Goal: Task Accomplishment & Management: Use online tool/utility

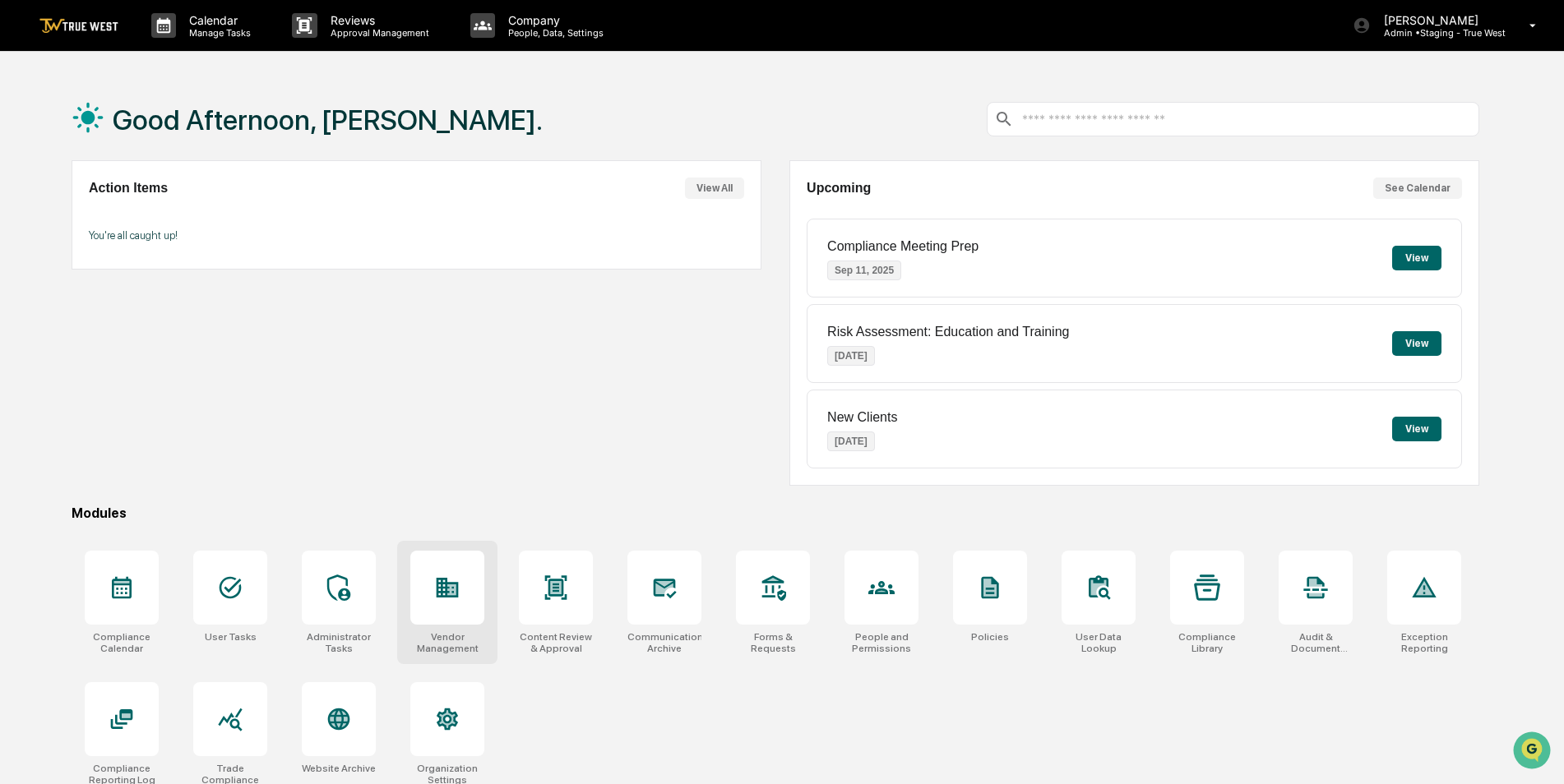
click at [452, 598] on icon at bounding box center [448, 587] width 22 height 19
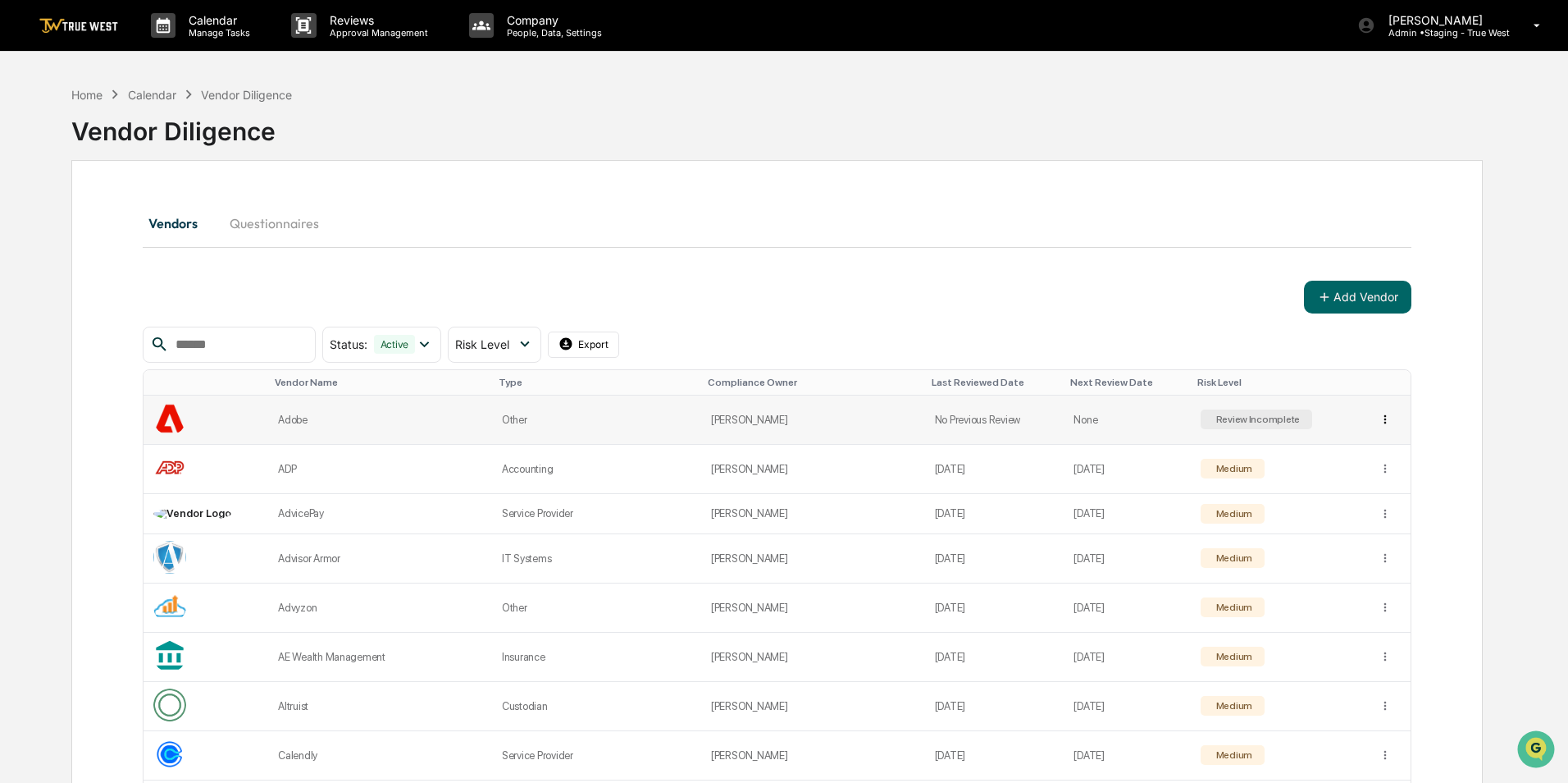
click at [1375, 419] on html "Calendar Manage Tasks Reviews Approval Management Company People, Data, Setting…" at bounding box center [784, 391] width 1568 height 783
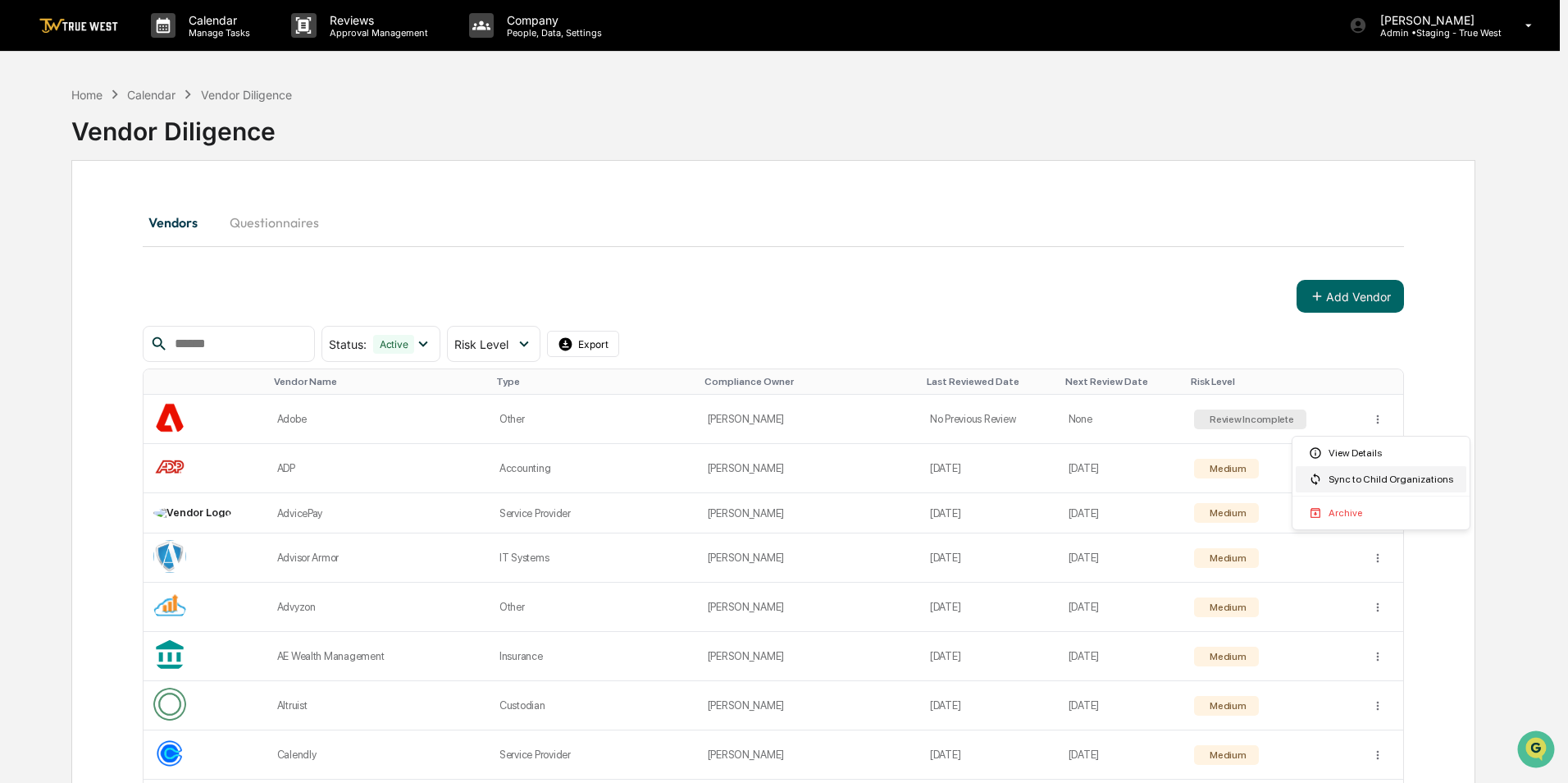
click at [1375, 482] on div "Sync to Child Organizations" at bounding box center [1380, 479] width 170 height 26
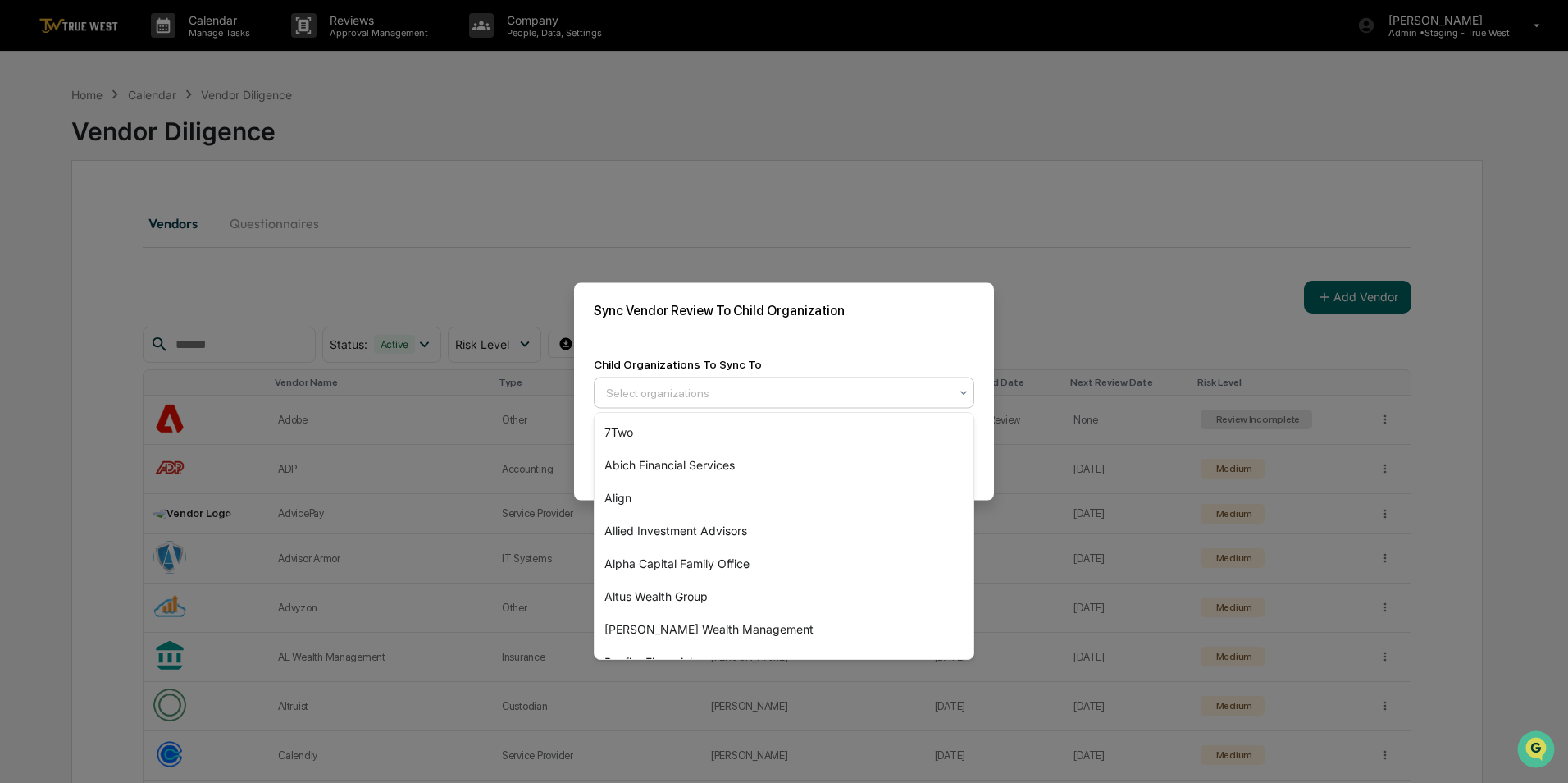
click at [741, 398] on div at bounding box center [778, 393] width 343 height 16
click at [788, 346] on div "Child Organizations To Sync To 52 results available. Use Up and Down to choose …" at bounding box center [784, 383] width 420 height 91
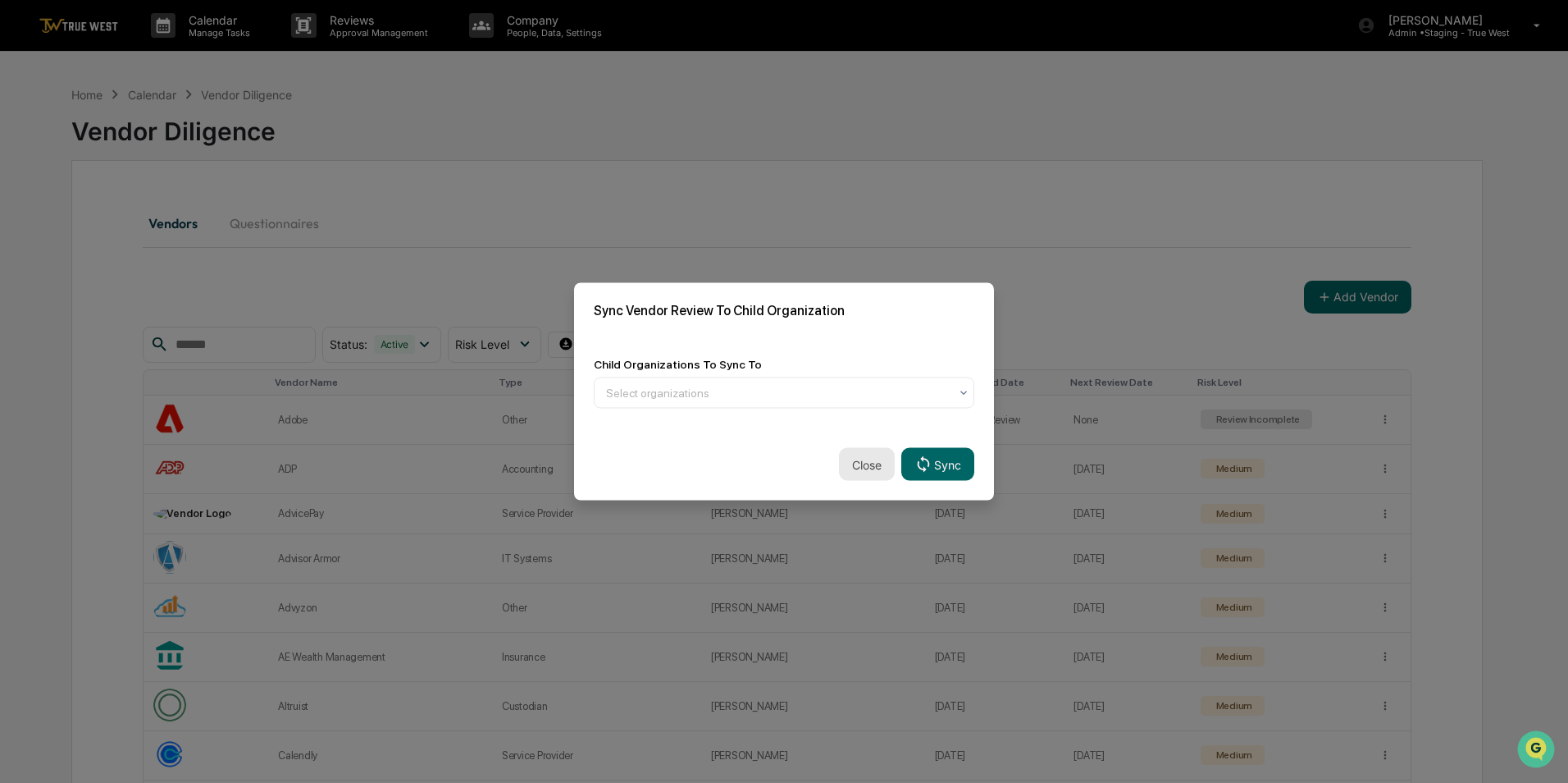
click at [858, 458] on button "Close" at bounding box center [867, 464] width 56 height 33
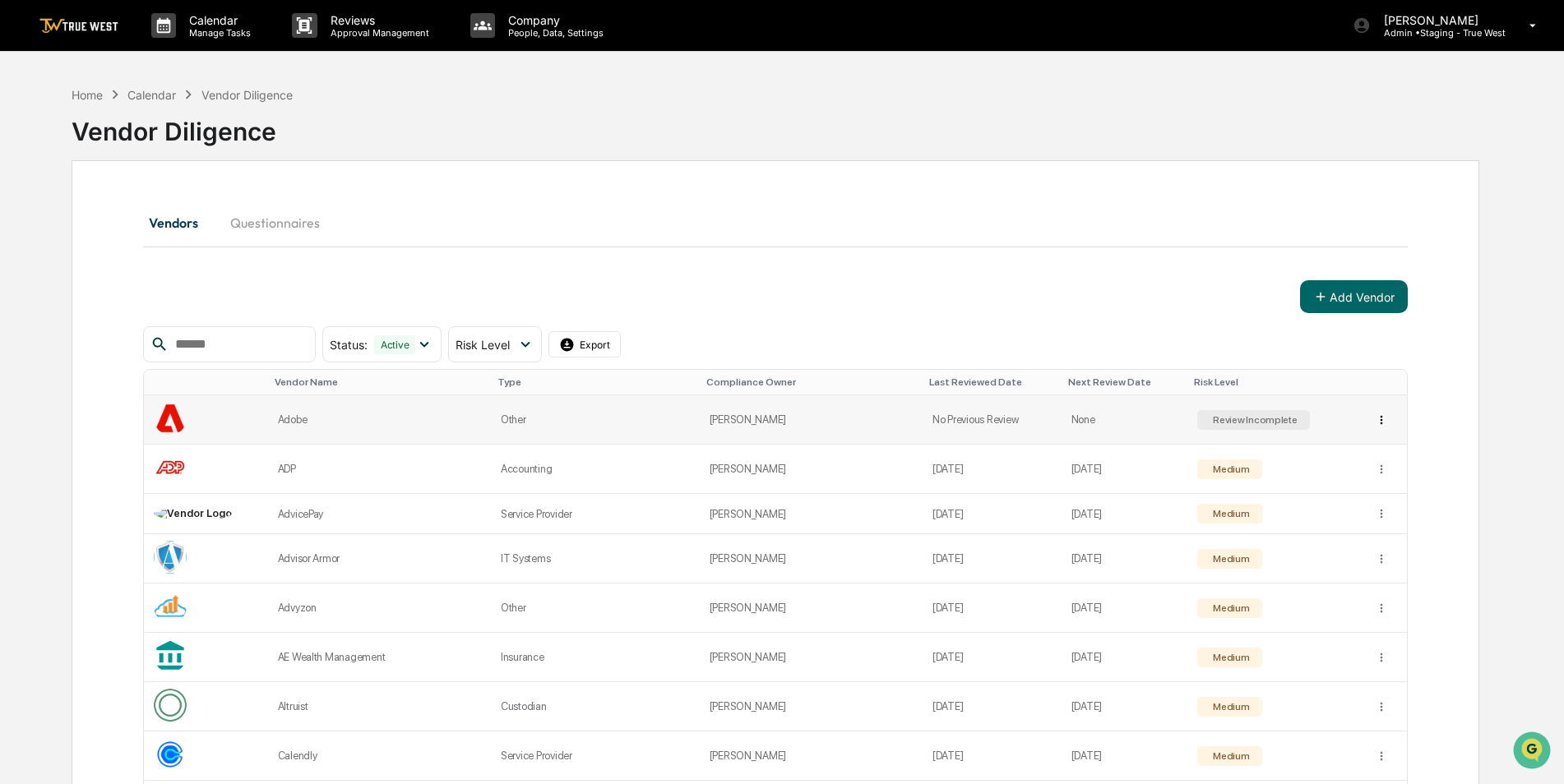
click at [1379, 419] on html "Calendar Manage Tasks Reviews Approval Management Company People, Data, Setting…" at bounding box center [782, 392] width 1564 height 784
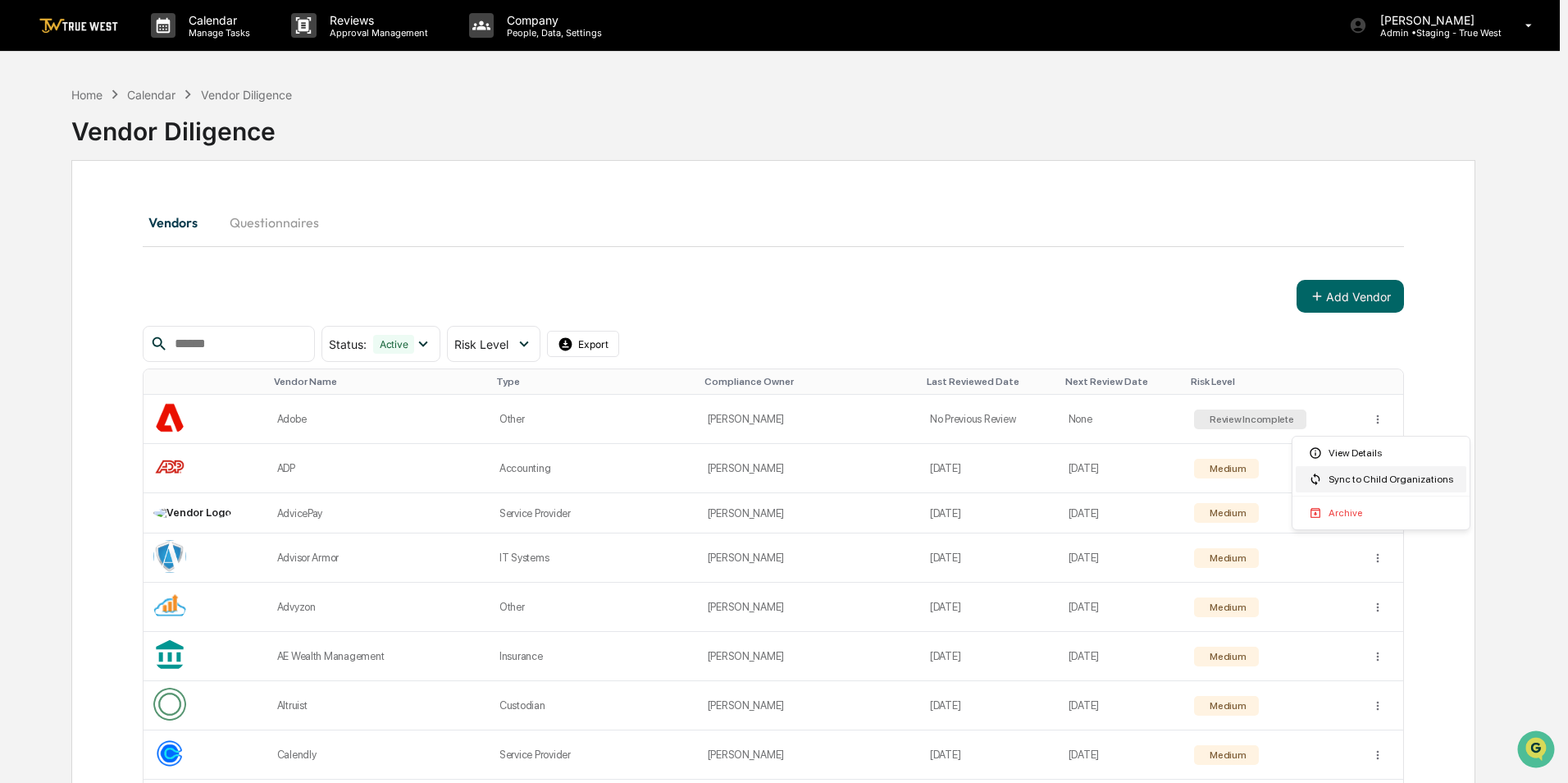
click at [1359, 479] on div "Sync to Child Organizations" at bounding box center [1380, 479] width 170 height 26
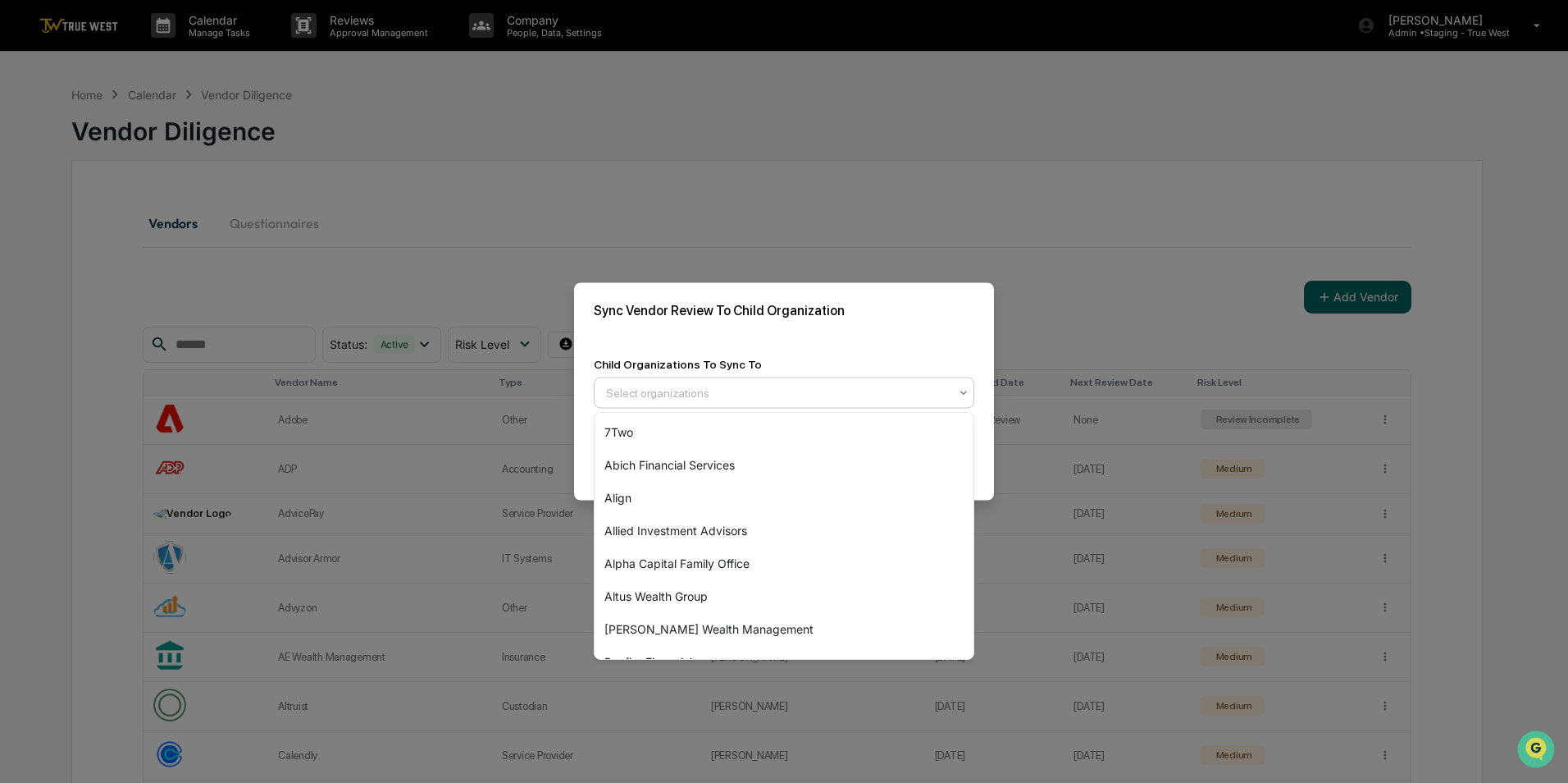
click at [826, 392] on div at bounding box center [778, 393] width 343 height 16
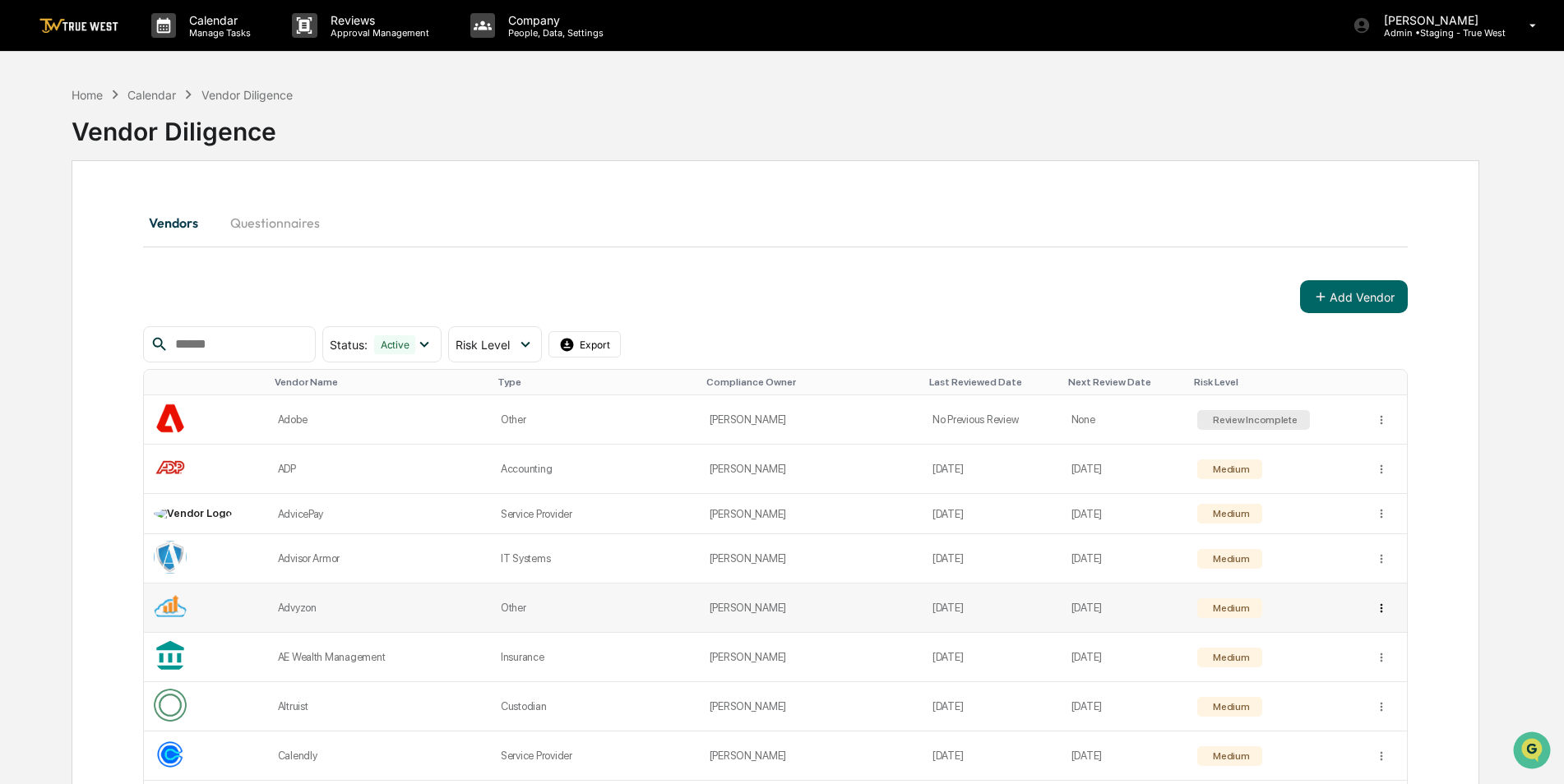
click at [1377, 607] on html "Calendar Manage Tasks Reviews Approval Management Company People, Data, Setting…" at bounding box center [782, 392] width 1564 height 784
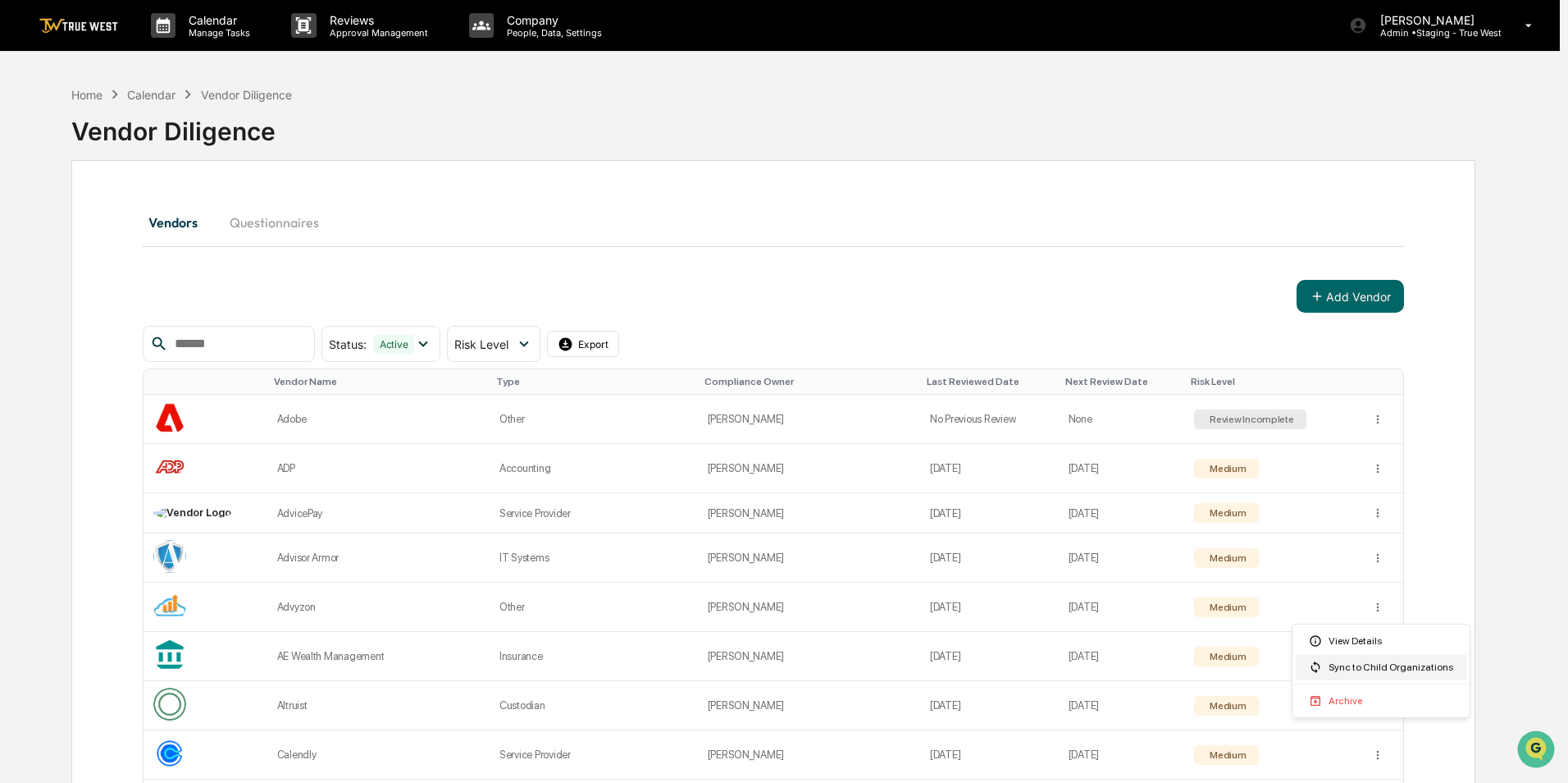
click at [1374, 669] on div "Sync to Child Organizations" at bounding box center [1380, 666] width 170 height 26
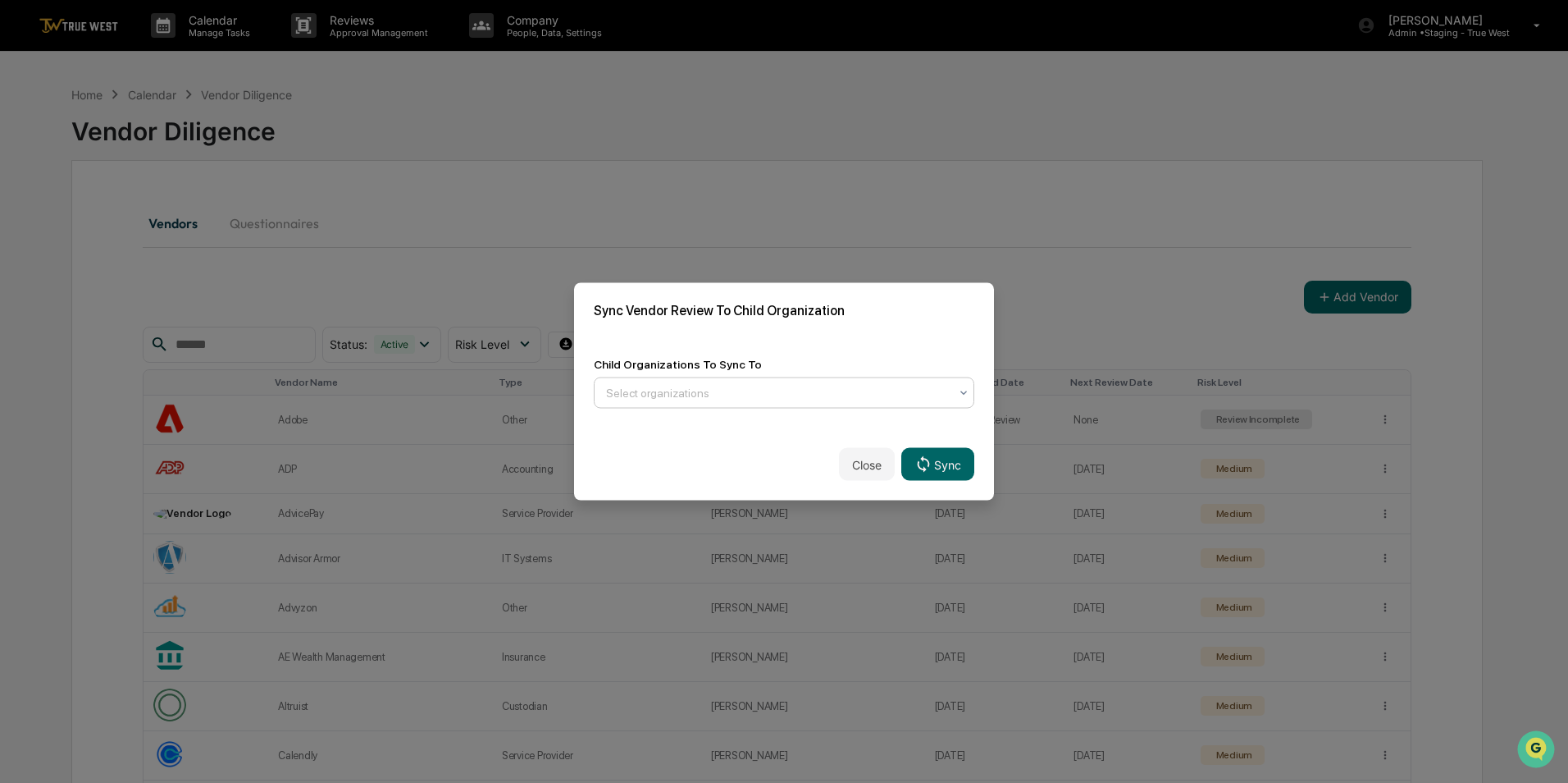
click at [741, 392] on div at bounding box center [778, 393] width 343 height 16
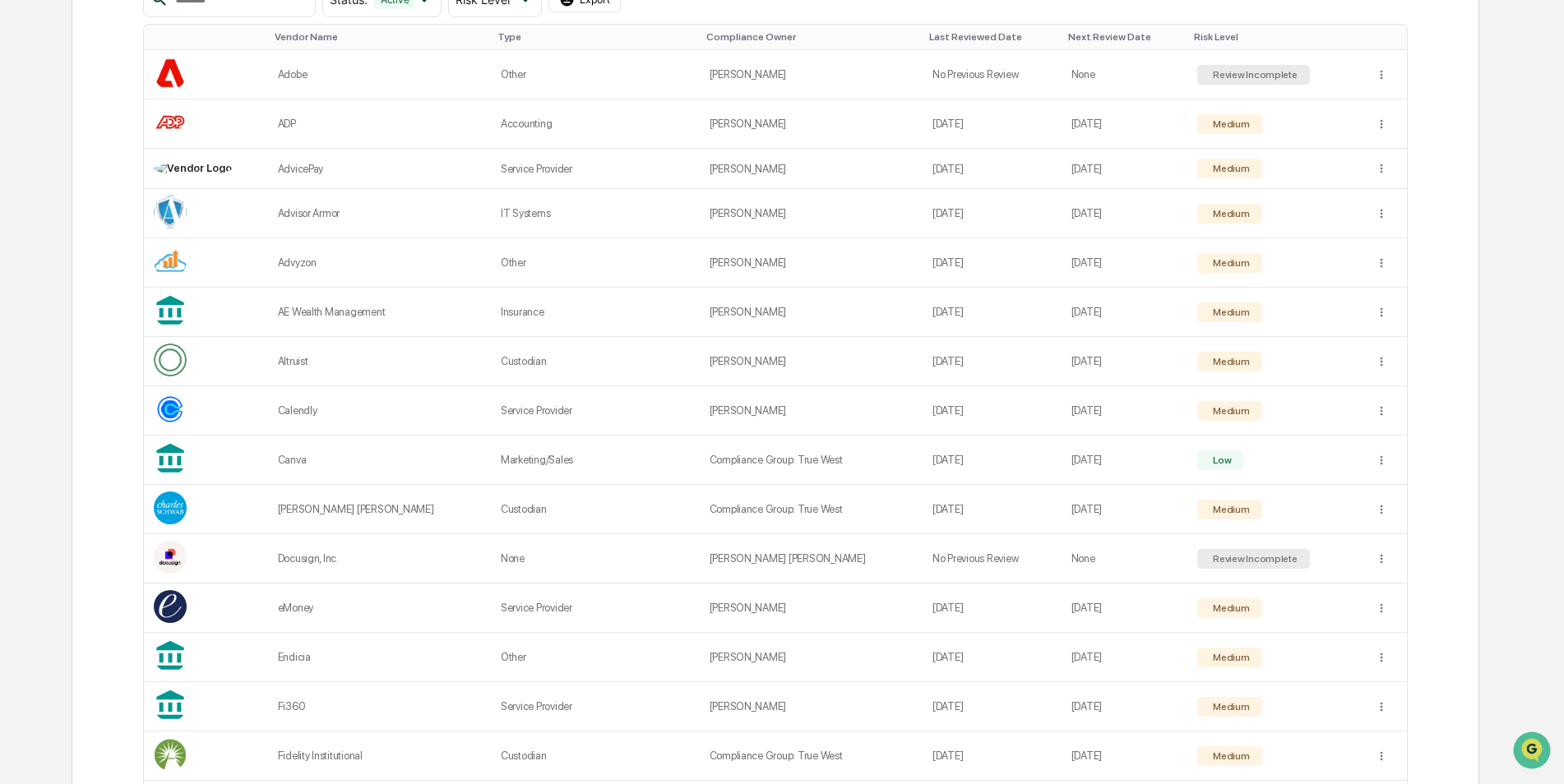
scroll to position [164, 0]
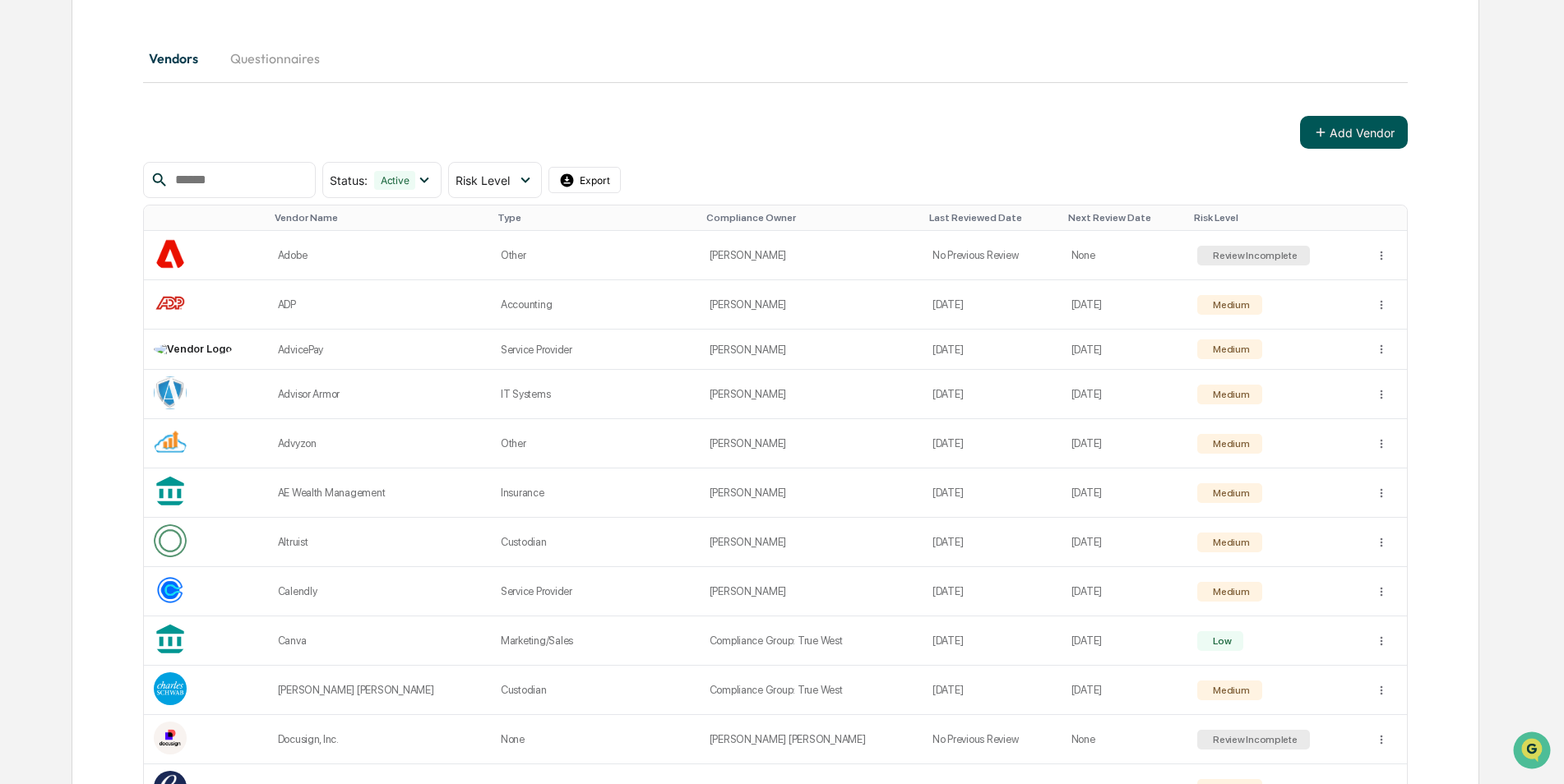
click at [1315, 133] on icon at bounding box center [1320, 132] width 14 height 14
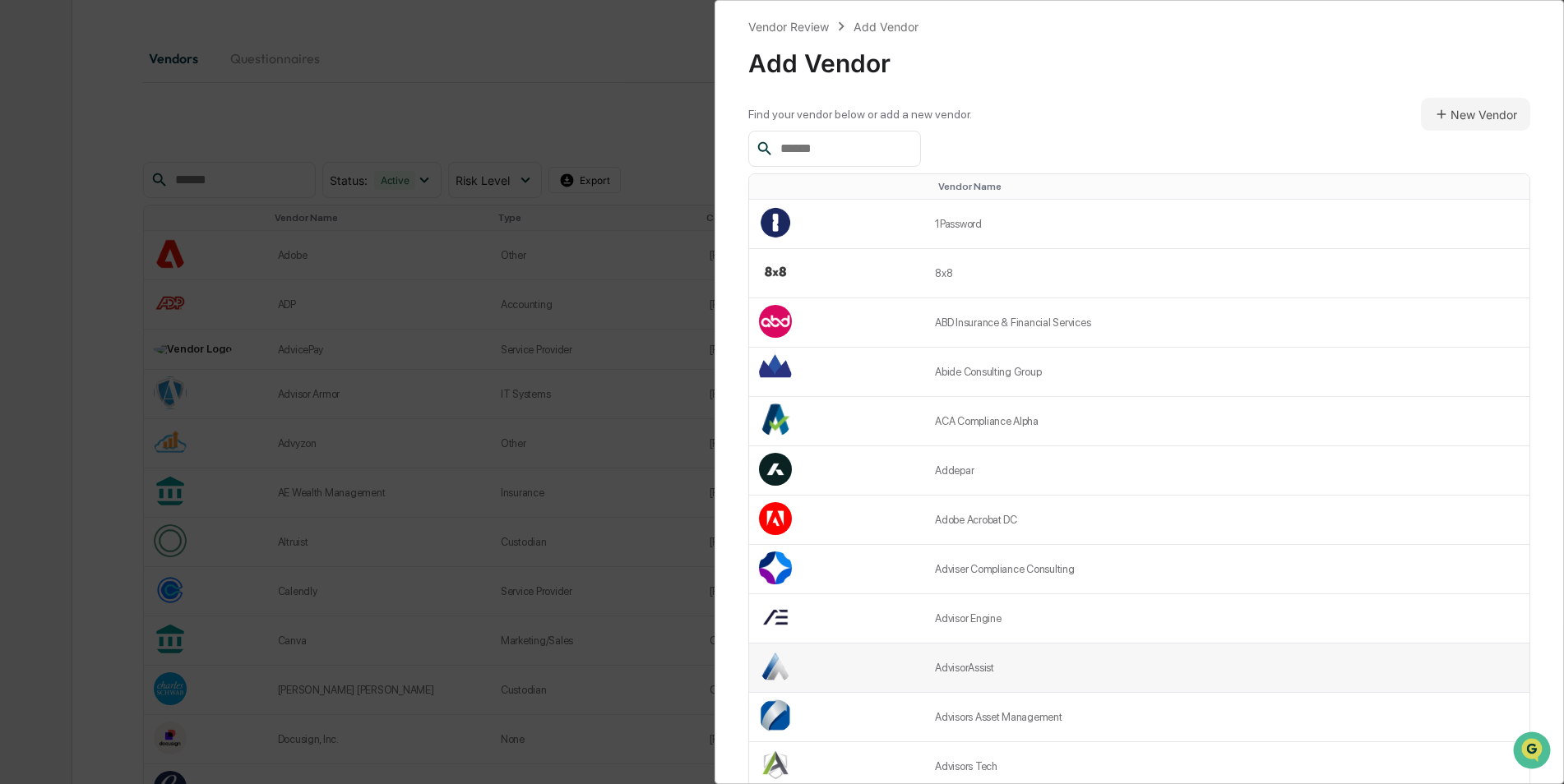
click at [865, 672] on td at bounding box center [837, 667] width 176 height 49
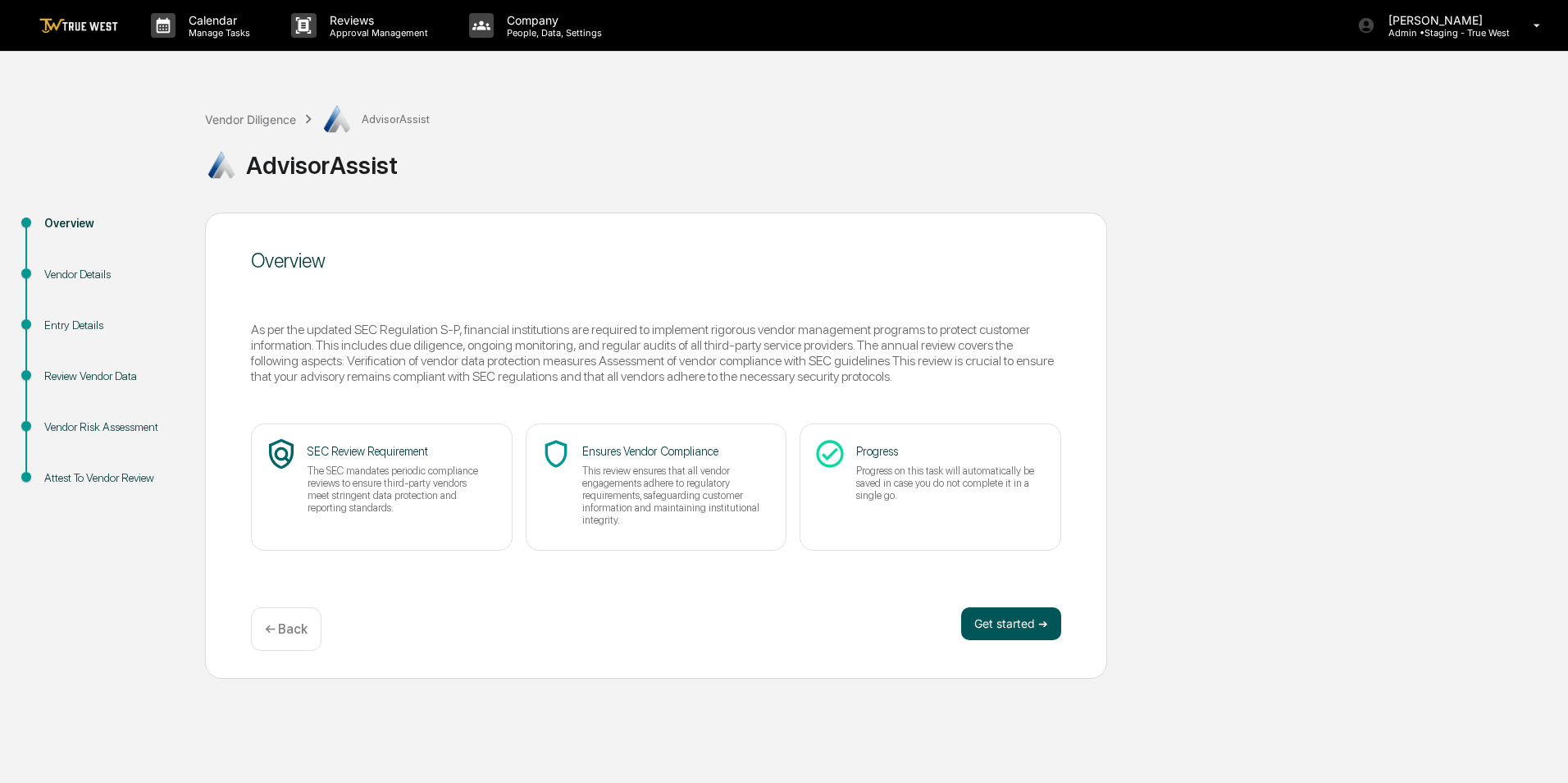
click at [1027, 619] on button "Get started ➔" at bounding box center [1012, 624] width 100 height 33
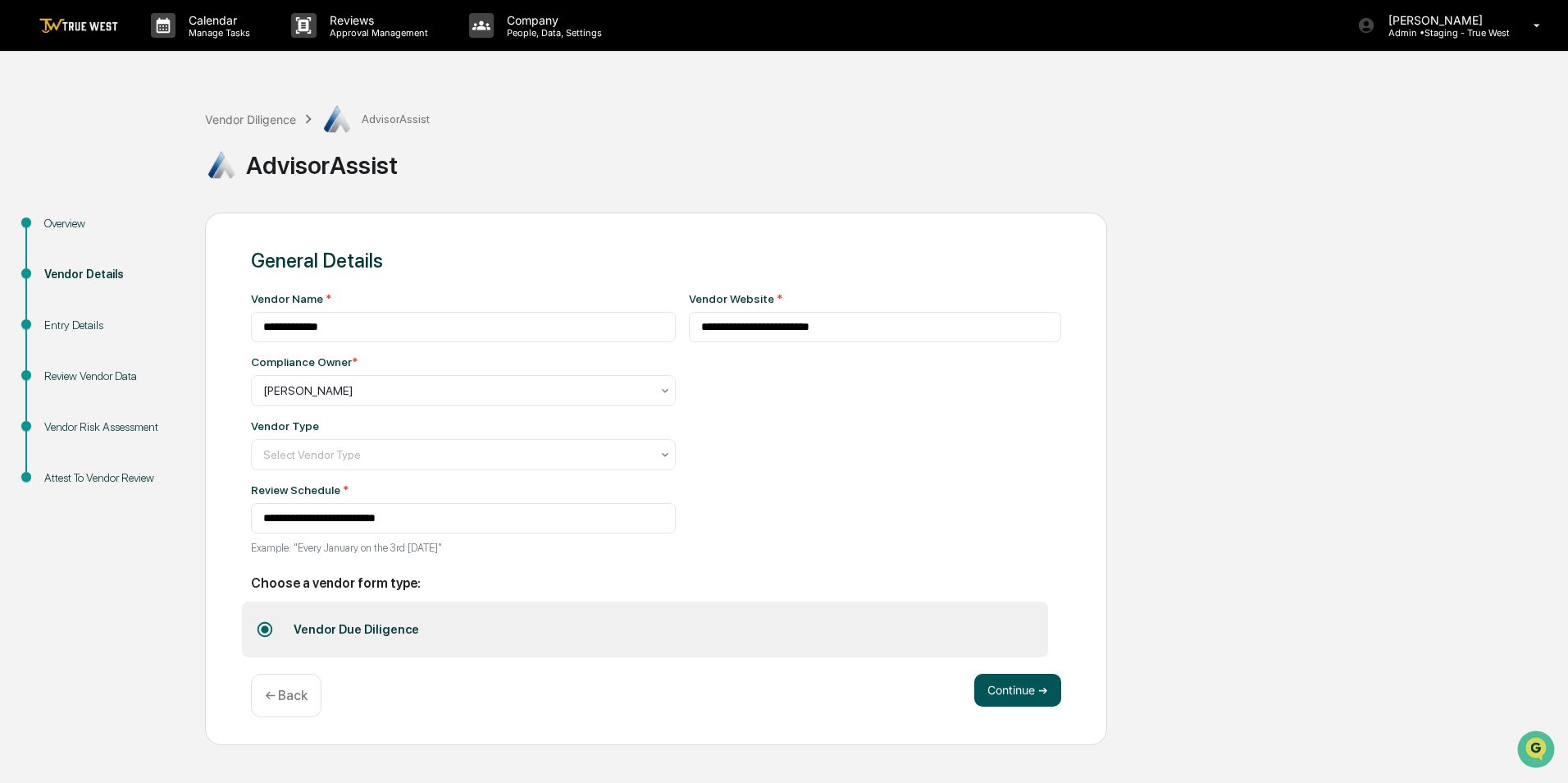
click at [1028, 689] on button "Continue ➔" at bounding box center [1017, 691] width 87 height 33
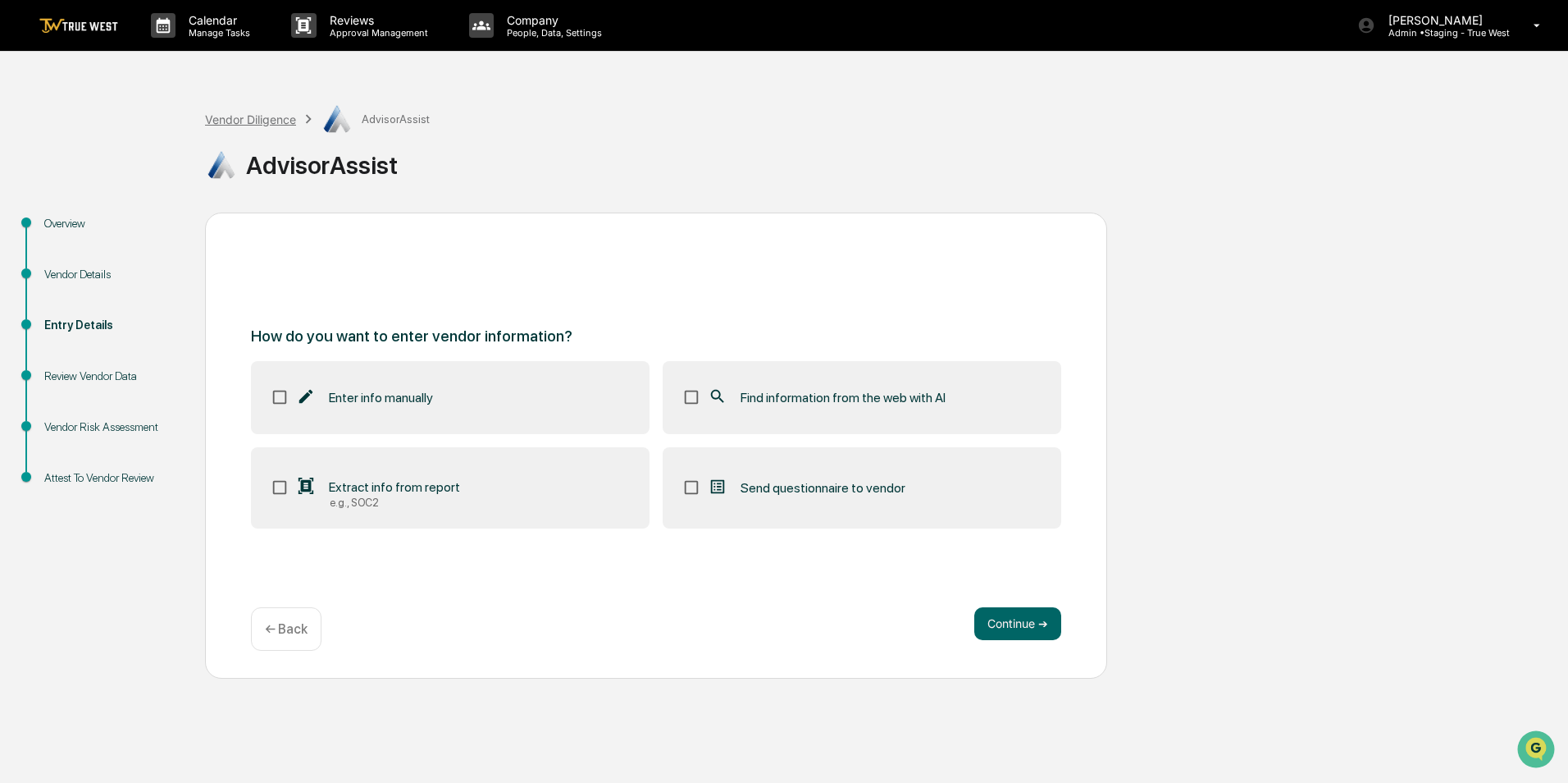
click at [239, 117] on div "Vendor Diligence" at bounding box center [250, 119] width 91 height 13
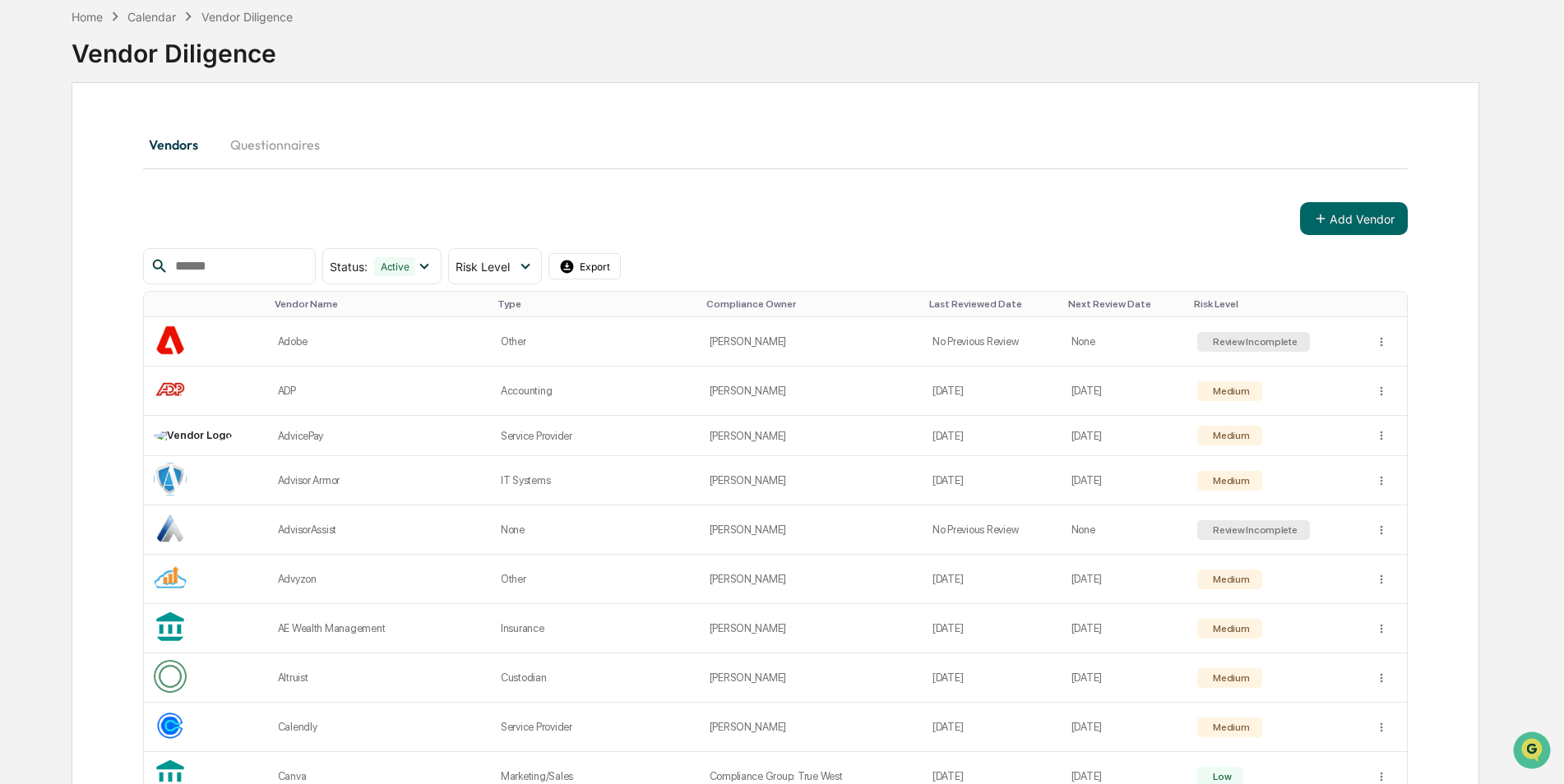
scroll to position [622, 0]
